Goal: Information Seeking & Learning: Find specific fact

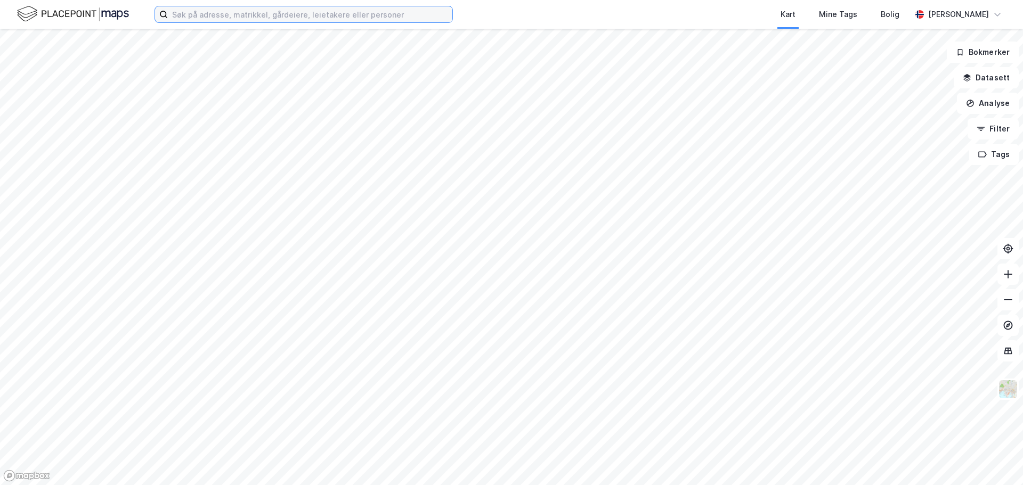
click at [177, 12] on input at bounding box center [310, 14] width 284 height 16
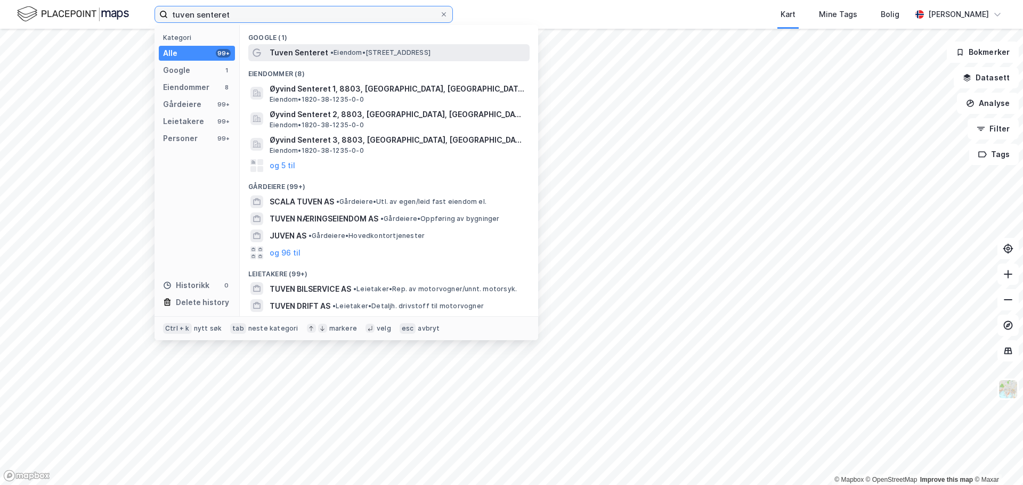
type input "tuven senteret"
click at [355, 52] on span "• Eiendom • [STREET_ADDRESS]" at bounding box center [380, 52] width 100 height 9
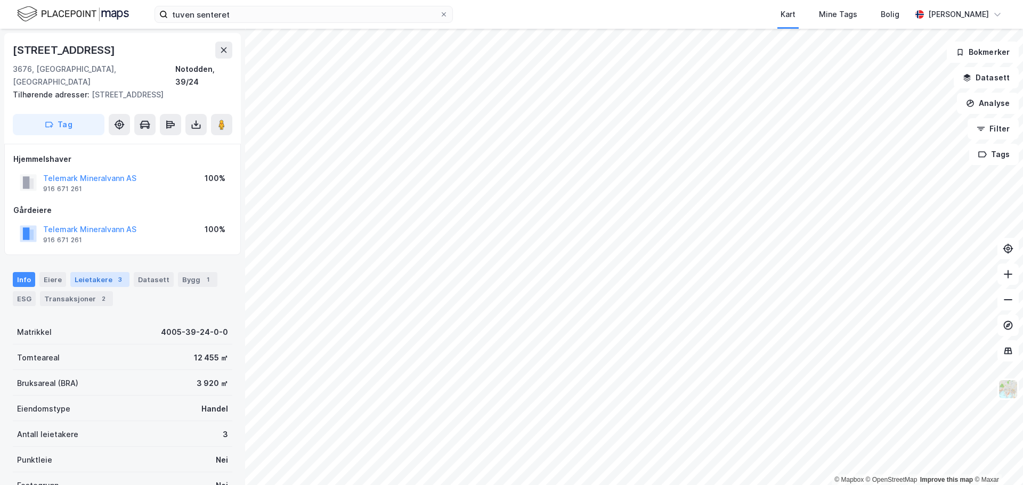
click at [100, 272] on div "Leietakere 3" at bounding box center [99, 279] width 59 height 15
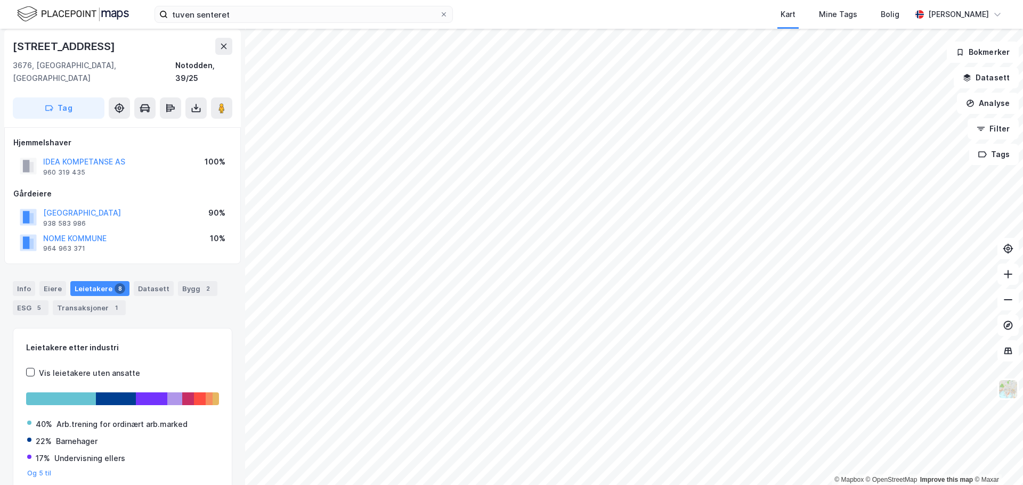
scroll to position [4, 0]
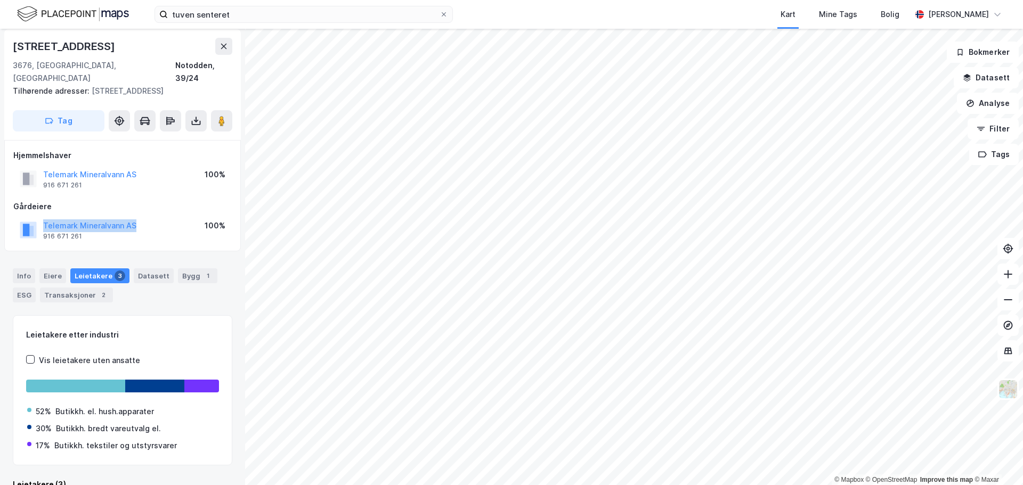
drag, startPoint x: 145, startPoint y: 213, endPoint x: 40, endPoint y: 214, distance: 105.5
click at [40, 217] on div "Telemark Mineralvann AS 916 671 261 100%" at bounding box center [122, 230] width 218 height 26
copy button "Telemark Mineralvann AS"
